Goal: Task Accomplishment & Management: Use online tool/utility

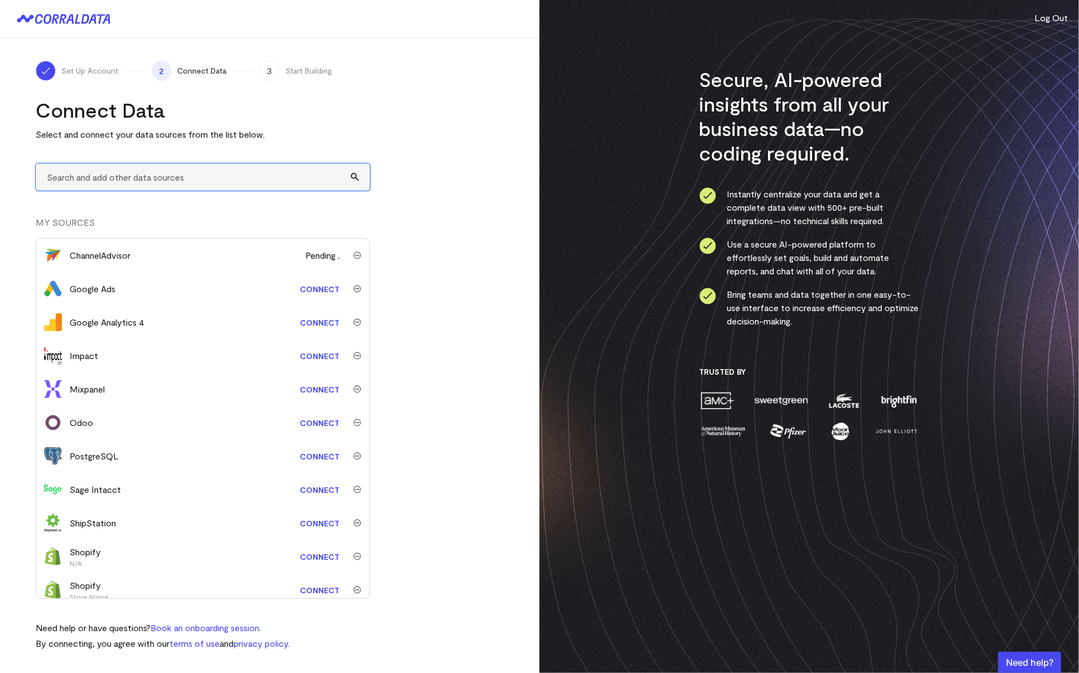
click at [150, 186] on input "text" at bounding box center [203, 176] width 334 height 27
type input "a"
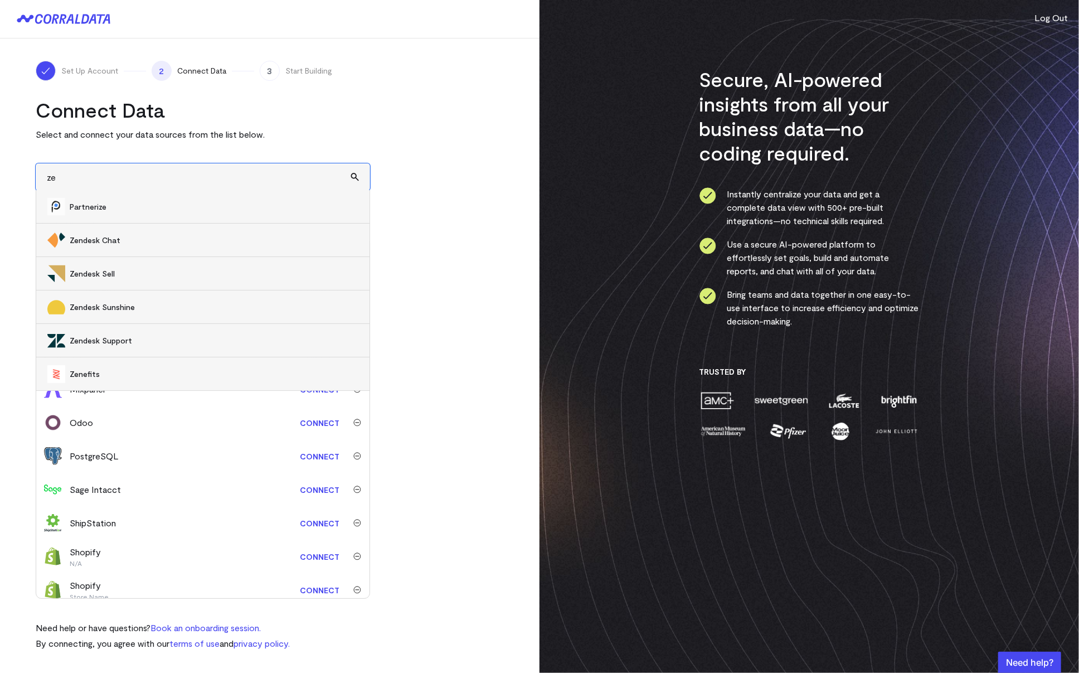
scroll to position [75, 0]
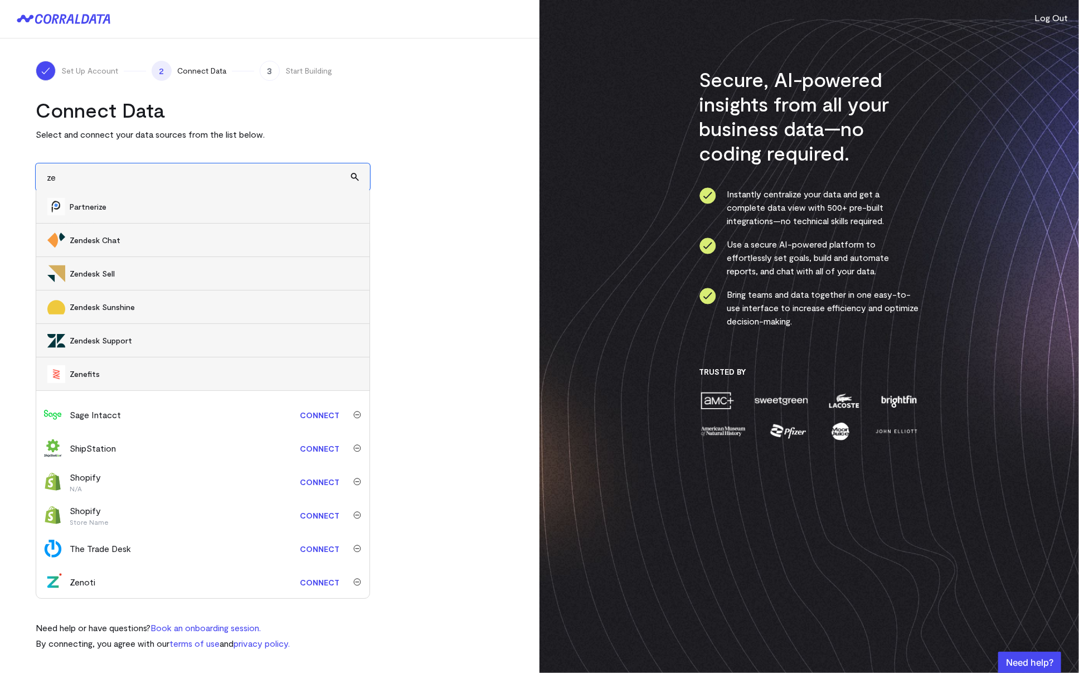
type input "ze"
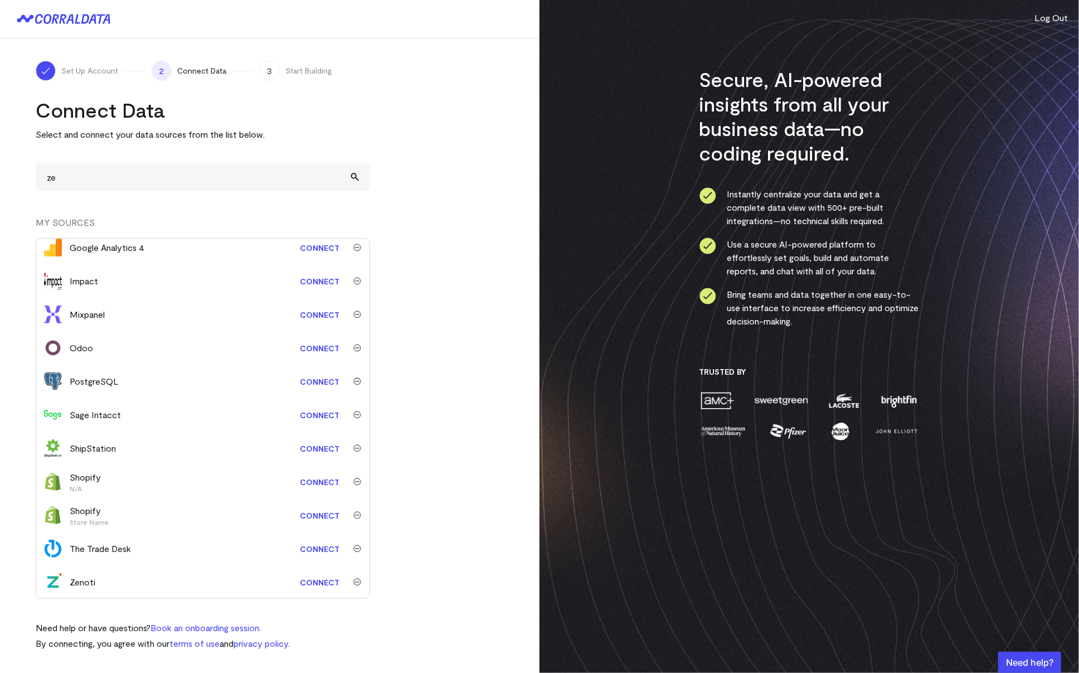
click at [319, 581] on link "Connect" at bounding box center [319, 582] width 51 height 21
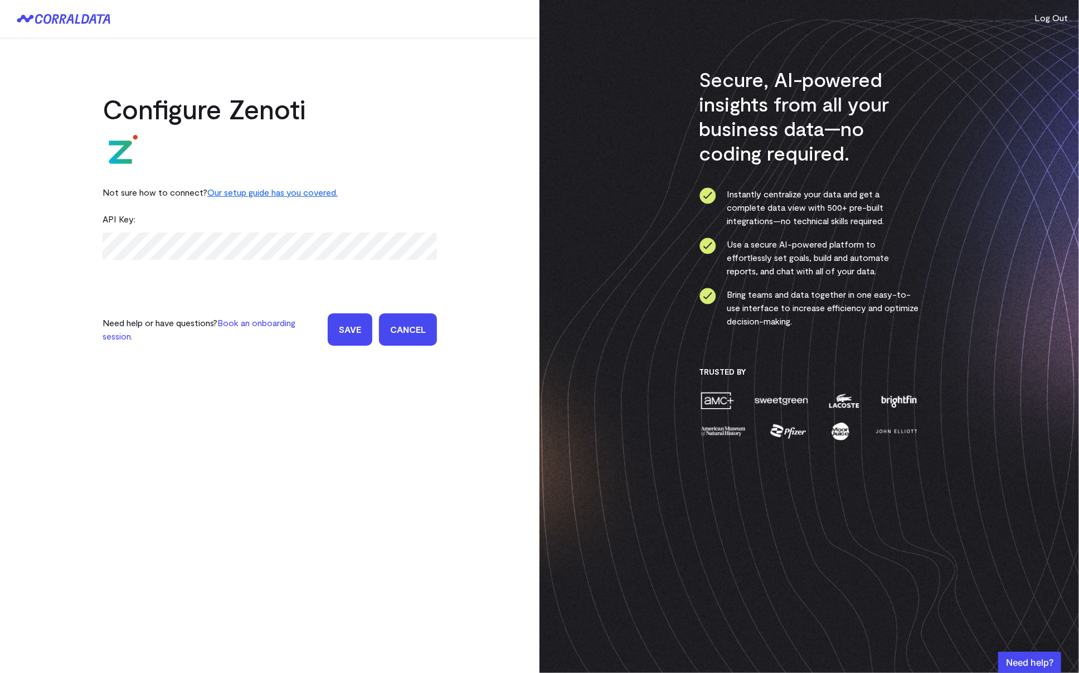
drag, startPoint x: 381, startPoint y: 144, endPoint x: 325, endPoint y: 128, distance: 58.2
click at [381, 144] on div at bounding box center [270, 151] width 334 height 53
click at [301, 195] on link "Our setup guide has you covered." at bounding box center [272, 192] width 130 height 11
